Goal: Task Accomplishment & Management: Use online tool/utility

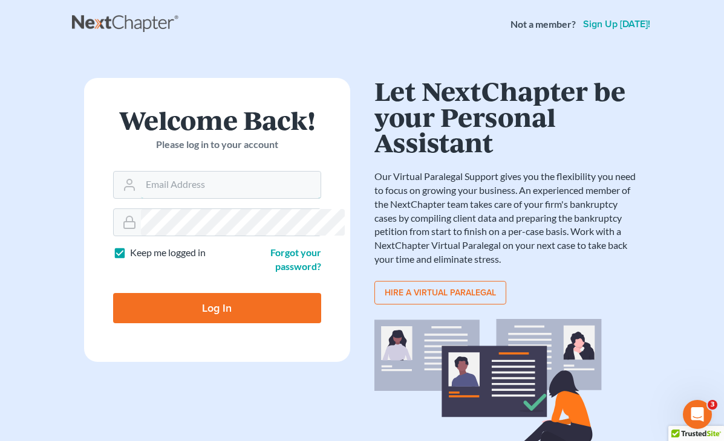
type input "[EMAIL_ADDRESS][DOMAIN_NAME]"
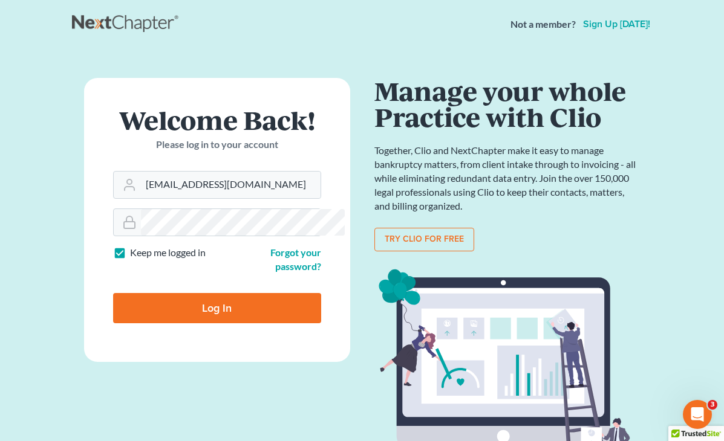
click at [229, 305] on input "Log In" at bounding box center [217, 308] width 208 height 30
type input "Thinking..."
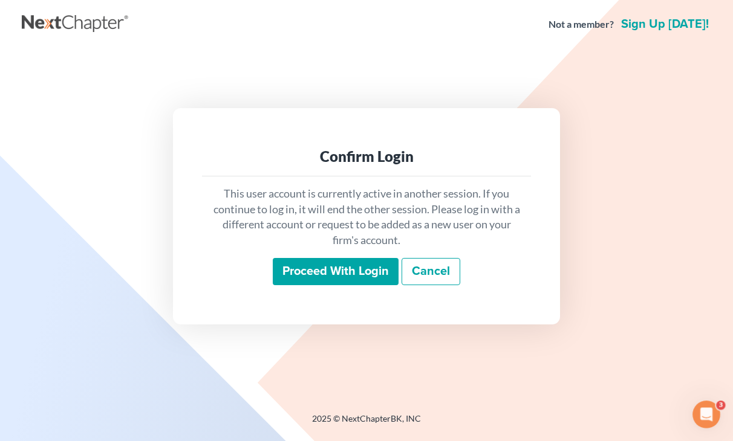
click at [348, 287] on div "This user account is currently active in another session. If you continue to lo…" at bounding box center [366, 236] width 329 height 119
click at [352, 270] on input "Proceed with login" at bounding box center [336, 272] width 126 height 28
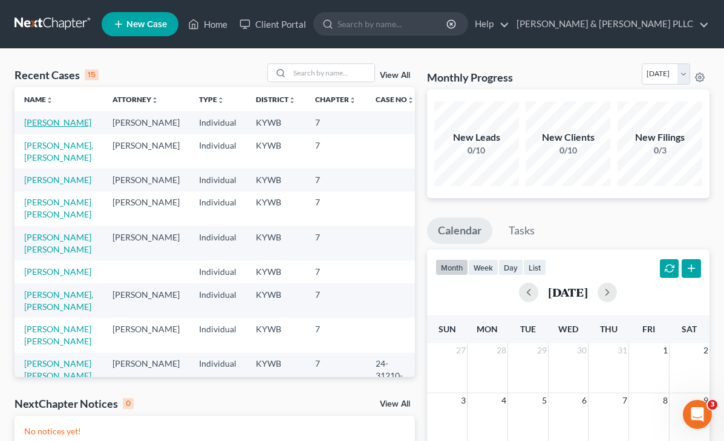
click at [43, 120] on link "Gorrin, Aurelio" at bounding box center [57, 122] width 67 height 10
